Goal: Check status: Check status

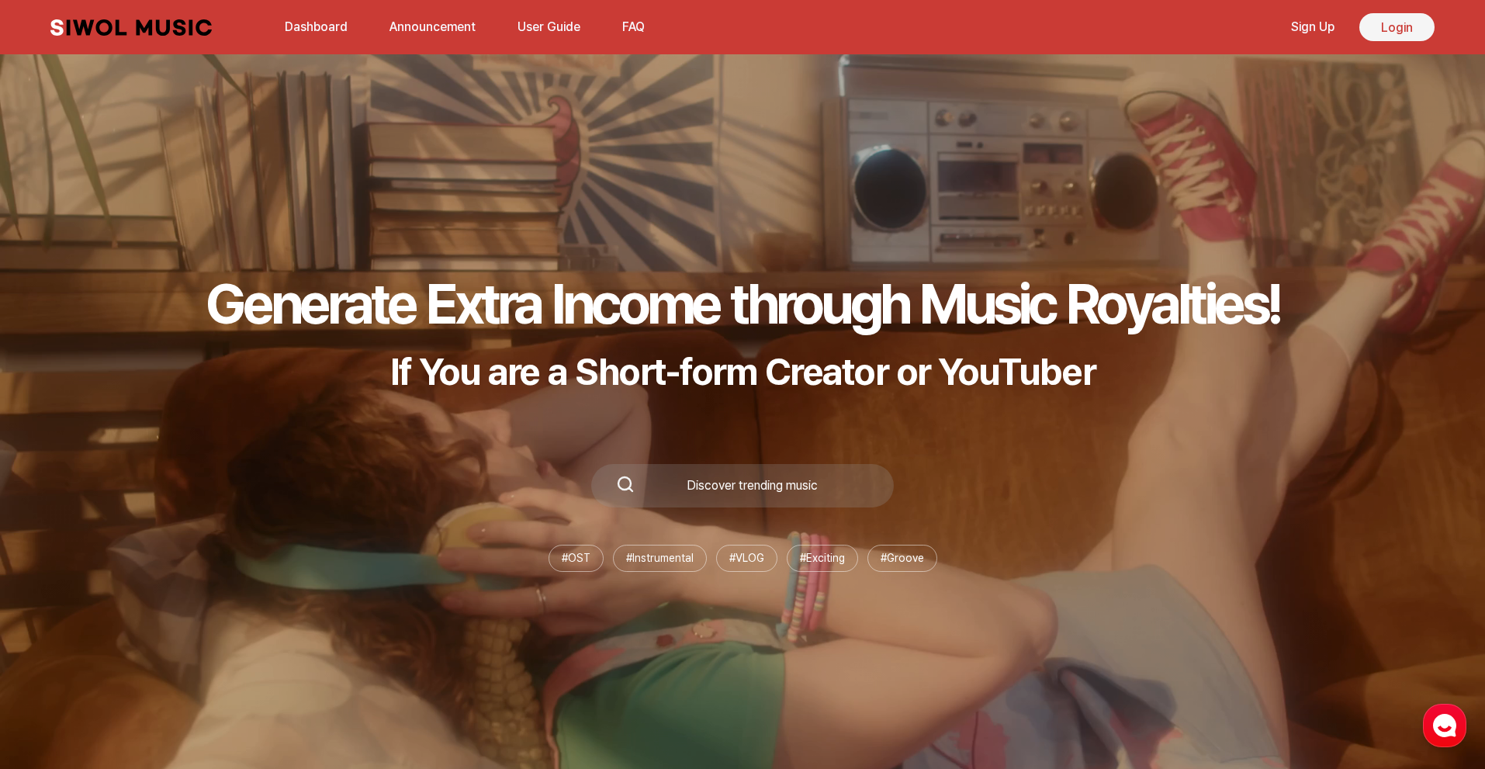
click at [1391, 24] on link "Login" at bounding box center [1396, 27] width 75 height 28
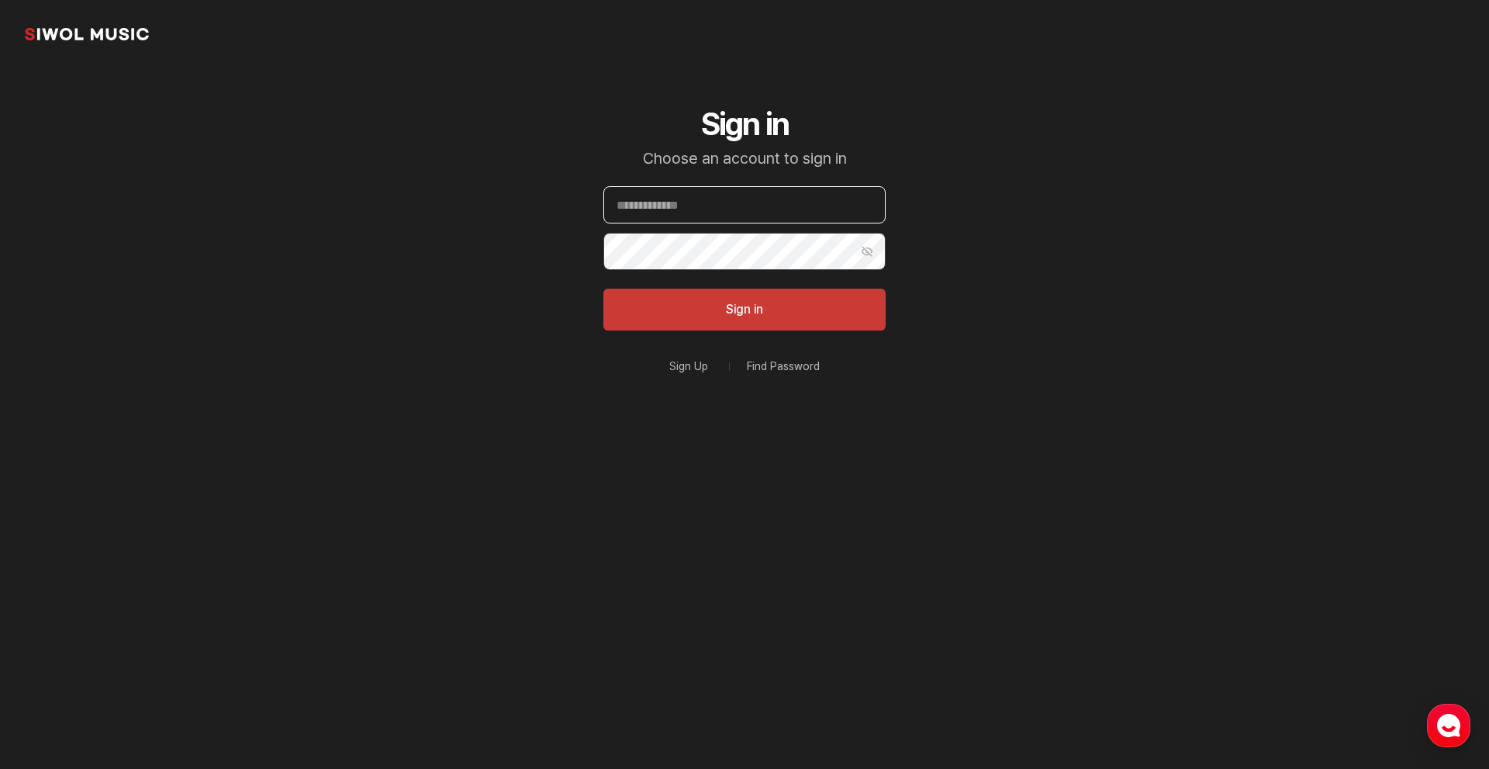
click at [745, 207] on input "Email" at bounding box center [744, 204] width 282 height 37
type input "**********"
click at [603, 289] on button "Sign in" at bounding box center [744, 310] width 282 height 42
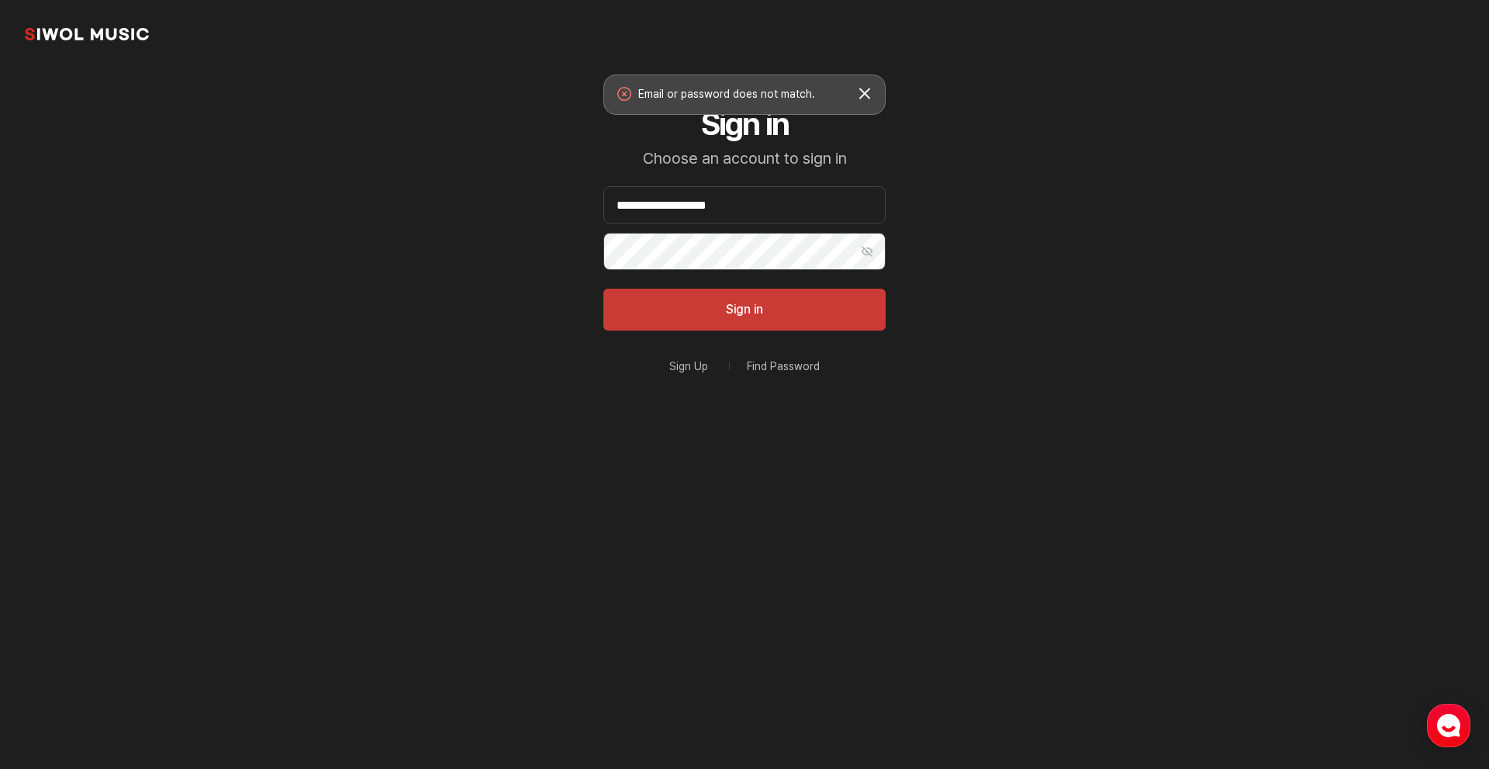
click at [875, 244] on button "Show Password" at bounding box center [867, 251] width 37 height 37
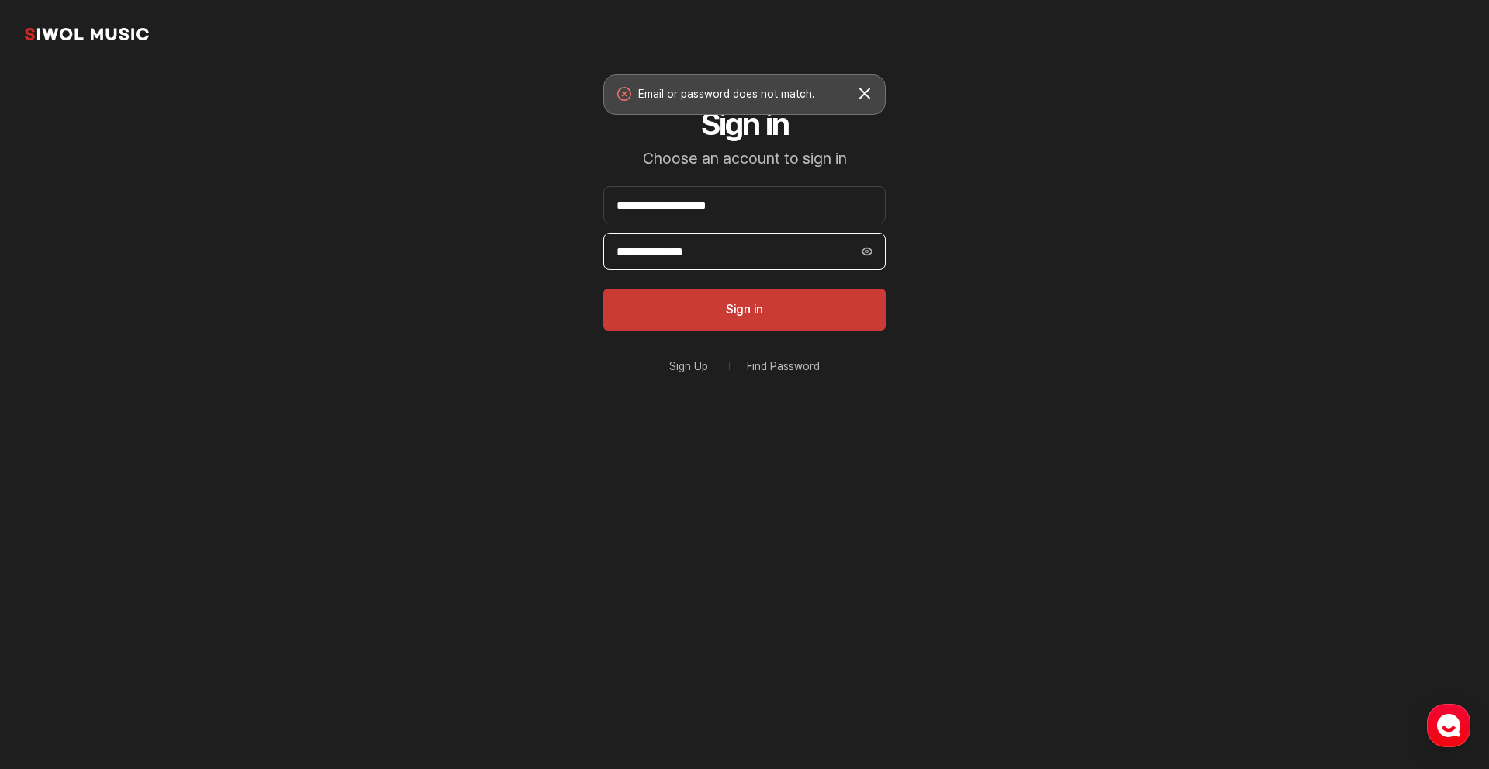
click at [681, 252] on input "**********" at bounding box center [744, 251] width 282 height 37
type input "**********"
click at [603, 289] on button "Sign in" at bounding box center [744, 310] width 282 height 42
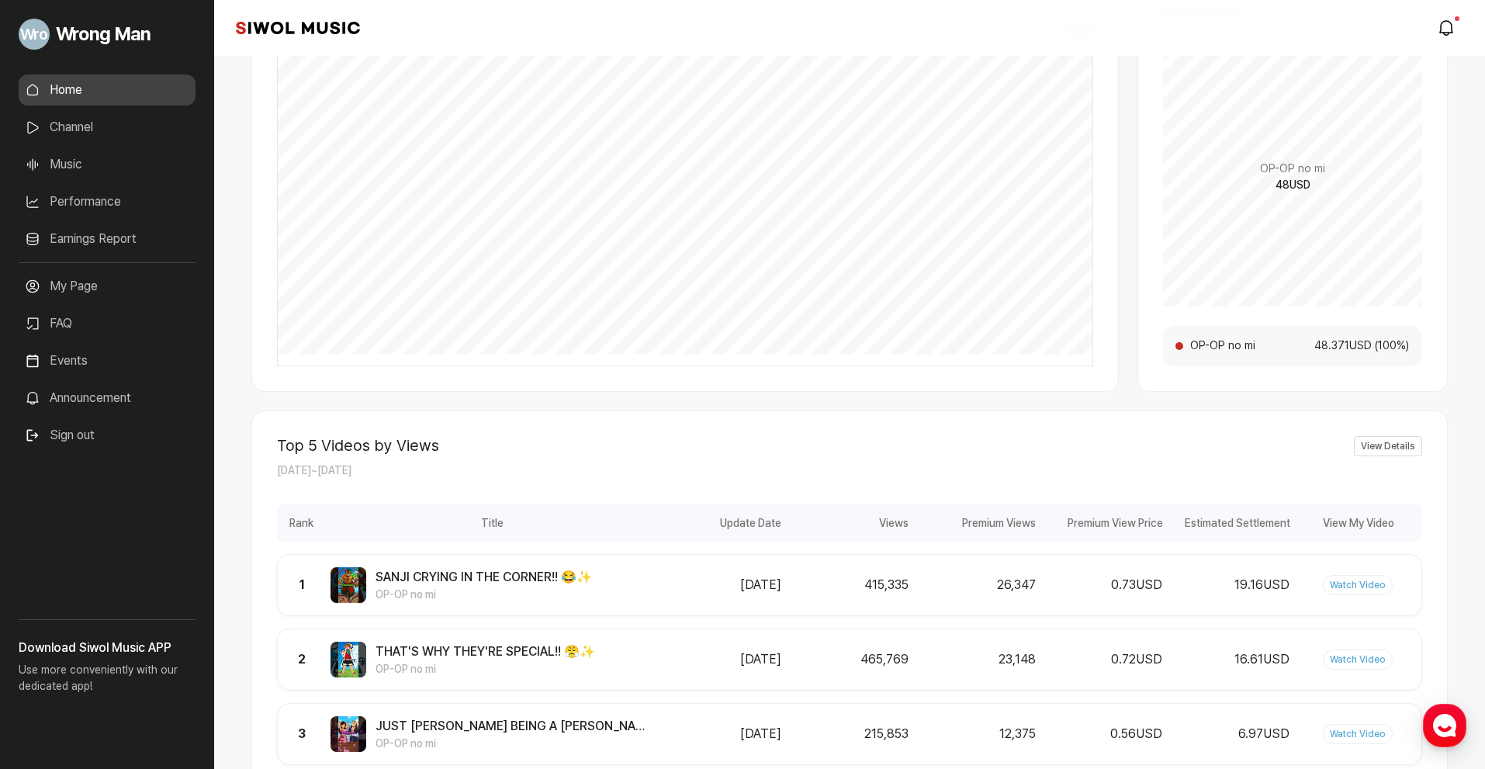
scroll to position [233, 0]
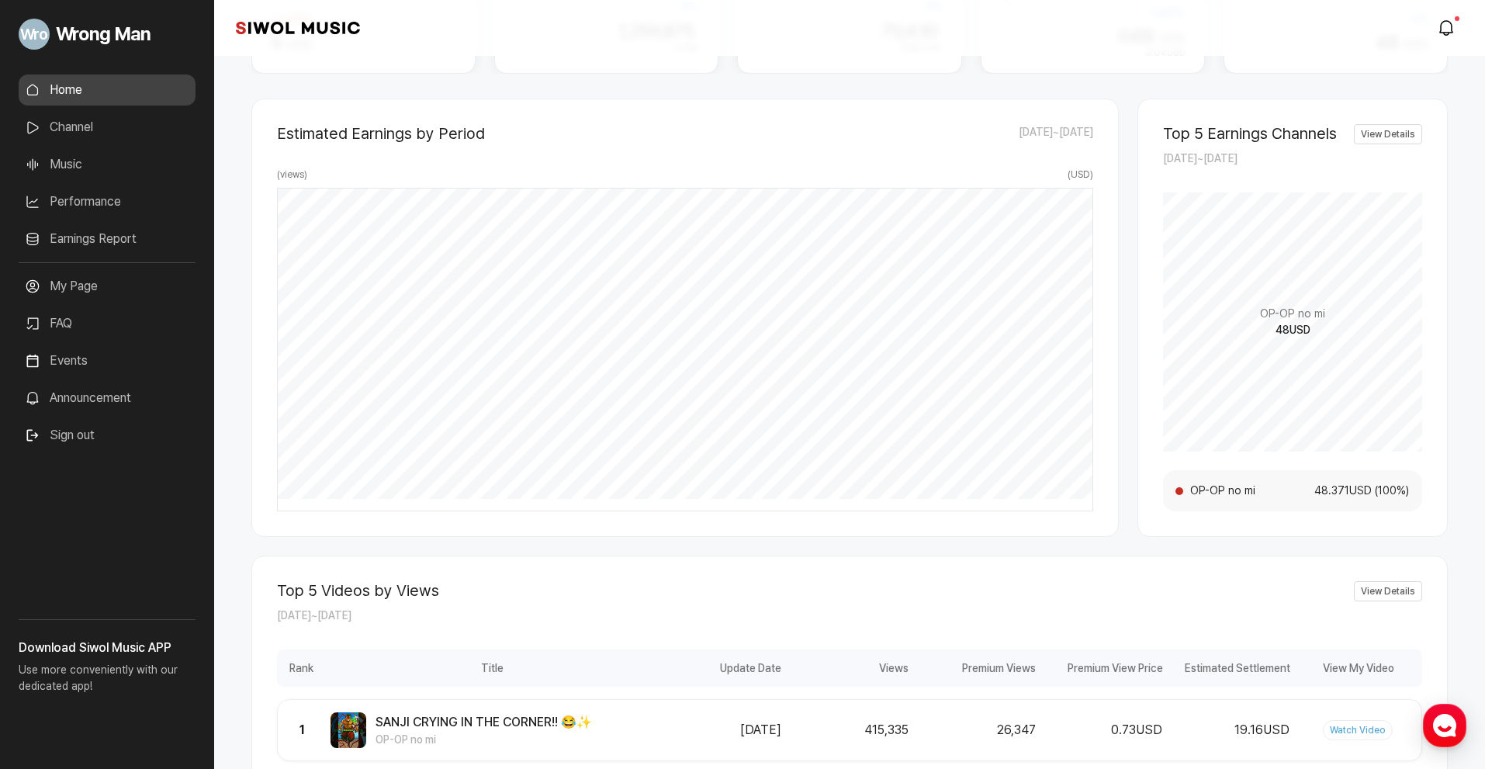
click at [1018, 133] on span "[DATE] ~ [DATE]" at bounding box center [1055, 133] width 74 height 19
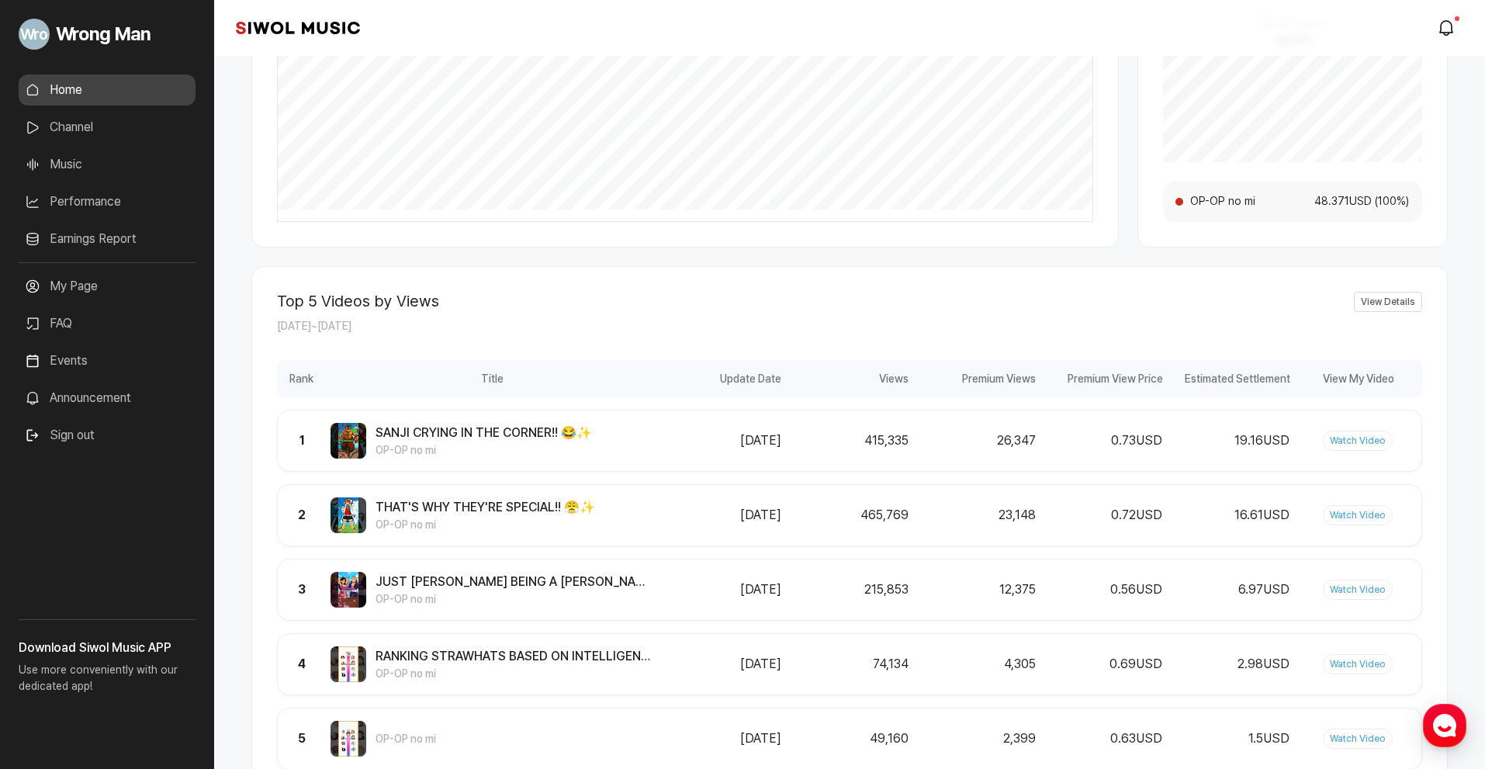
scroll to position [665, 0]
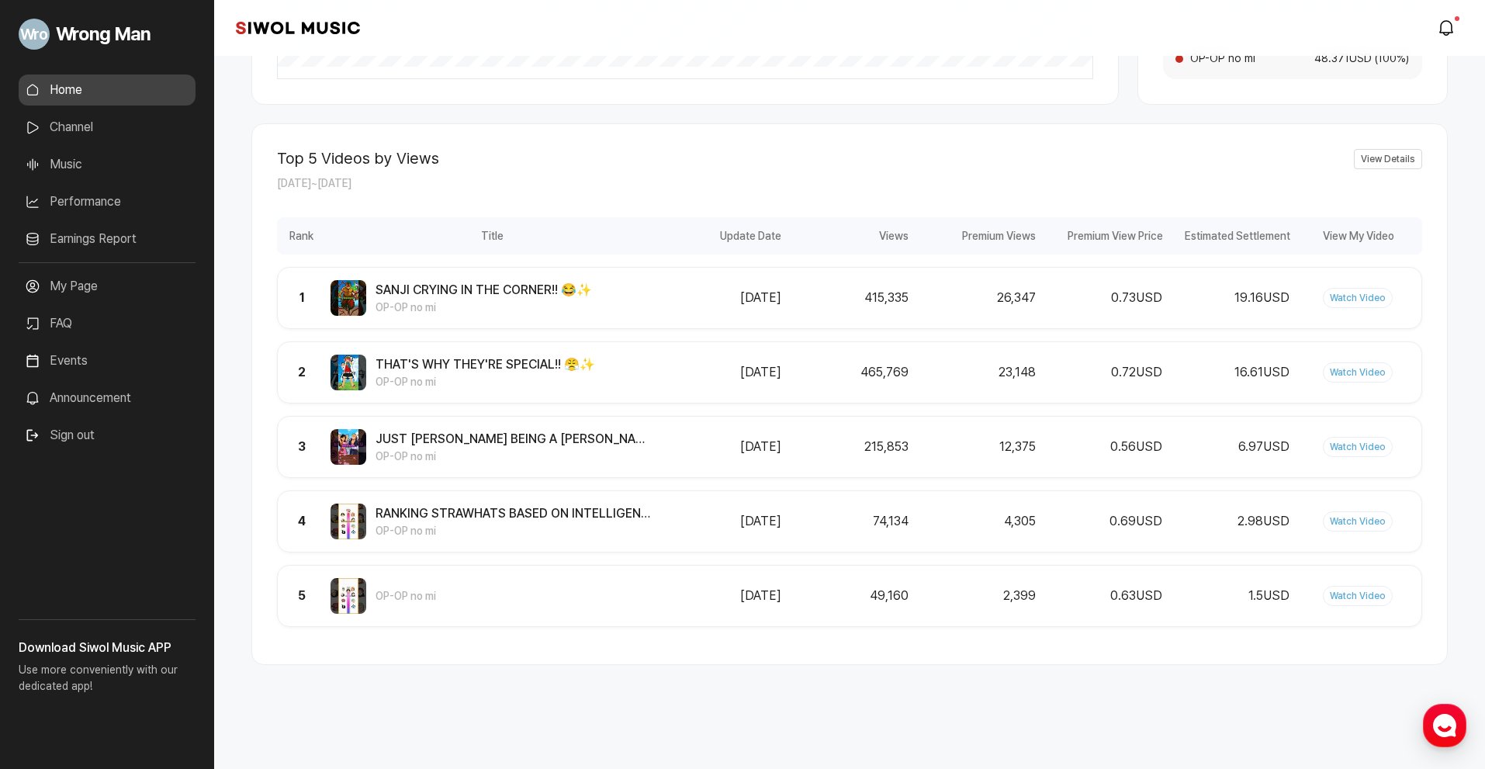
drag, startPoint x: 306, startPoint y: 185, endPoint x: 376, endPoint y: 185, distance: 69.8
click at [351, 185] on span "[DATE] ~ [DATE]" at bounding box center [314, 183] width 74 height 12
drag, startPoint x: 306, startPoint y: 184, endPoint x: 448, endPoint y: 182, distance: 141.2
click at [448, 182] on div "Top 5 Videos by Views [DATE] ~ [DATE] View Details" at bounding box center [849, 170] width 1145 height 43
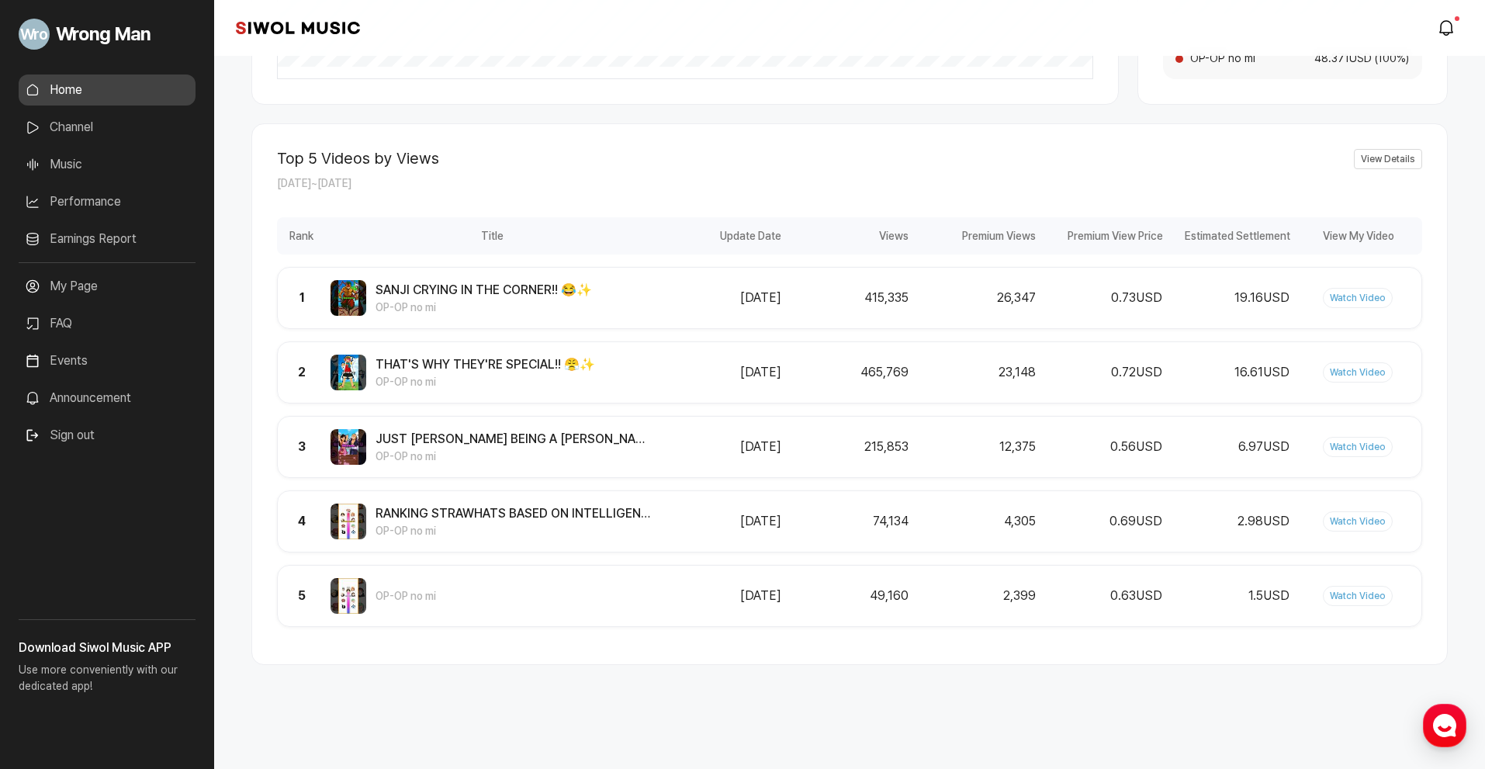
click at [448, 182] on div "Top 5 Videos by Views [DATE] ~ [DATE] View Details" at bounding box center [849, 170] width 1145 height 43
click at [1386, 153] on link "View Details" at bounding box center [1387, 159] width 68 height 20
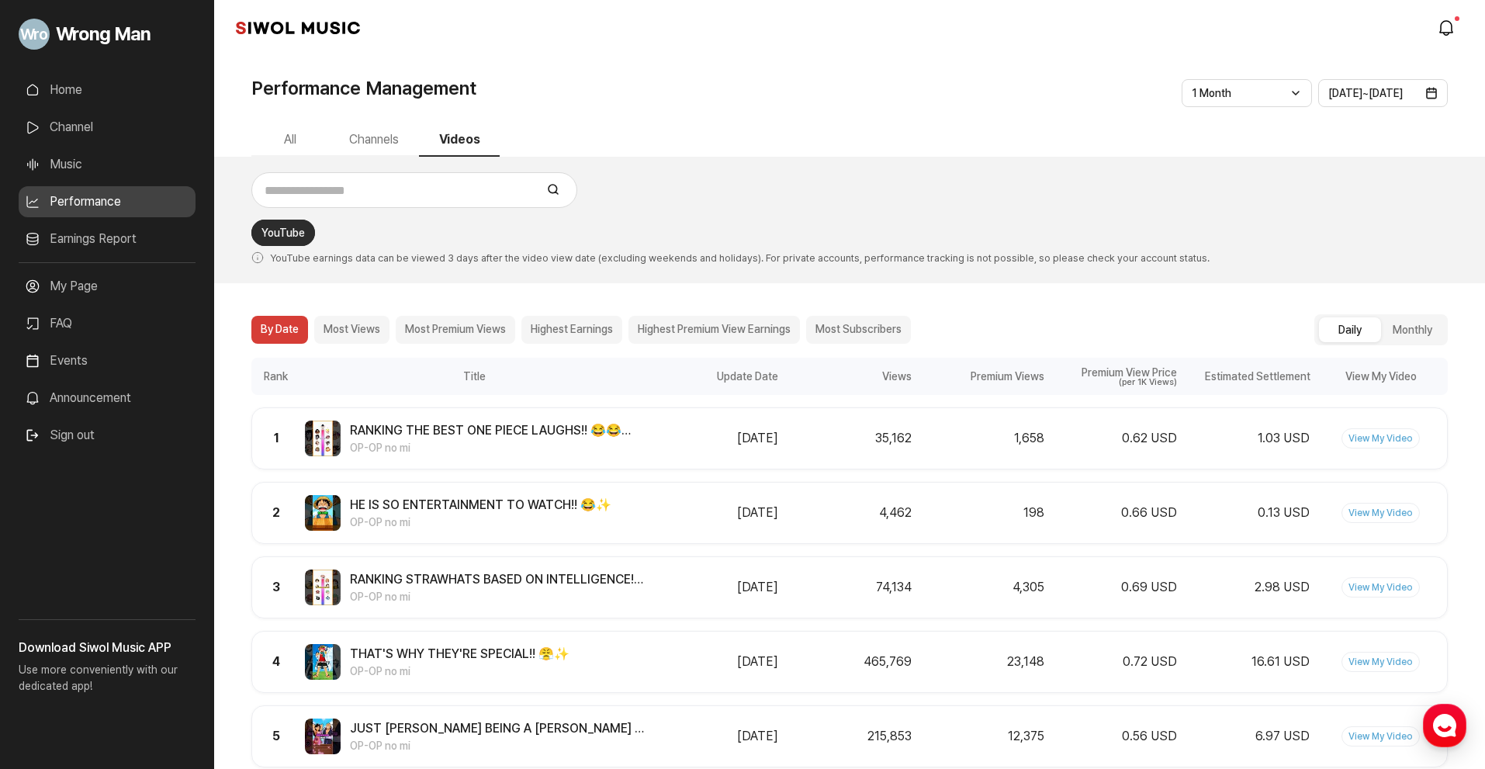
click at [1416, 327] on button "Monthly" at bounding box center [1412, 329] width 62 height 25
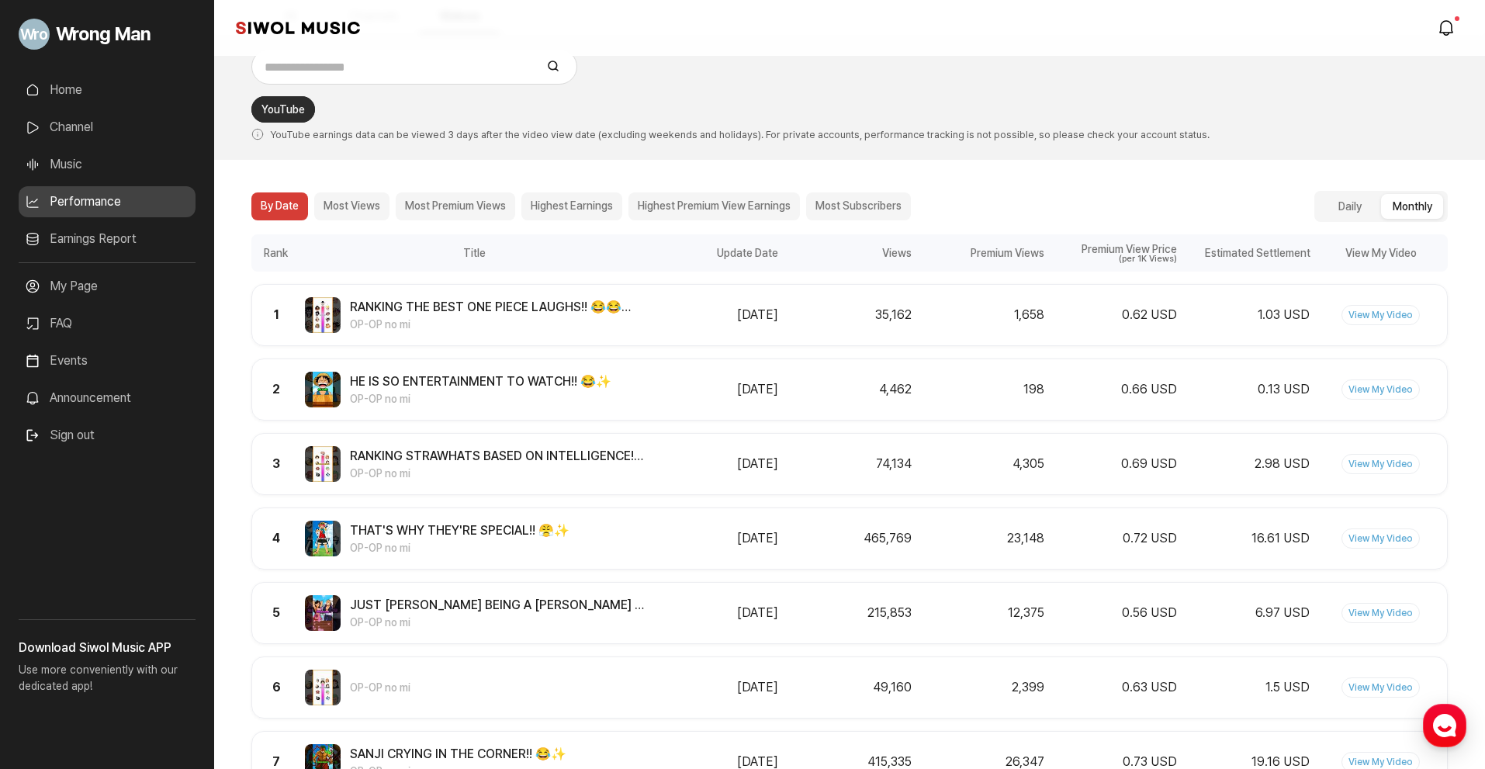
scroll to position [155, 0]
